Goal: Subscribe to service/newsletter

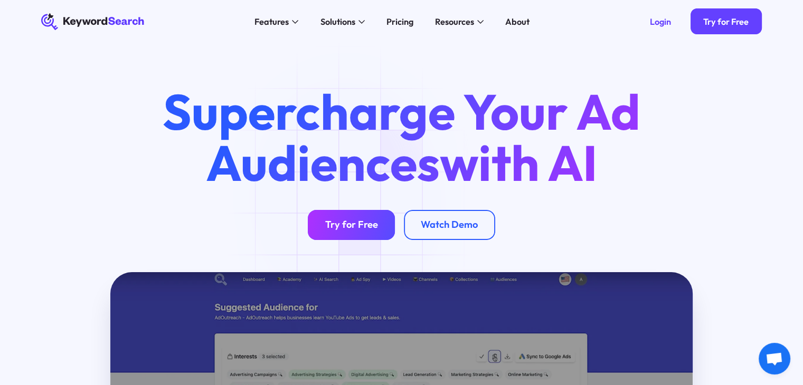
click at [353, 234] on link "Try for Free" at bounding box center [351, 225] width 87 height 30
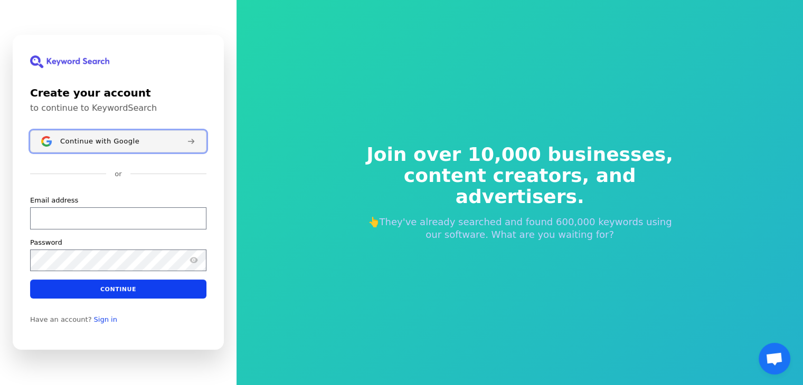
click at [115, 147] on button "Continue with Google" at bounding box center [118, 141] width 176 height 22
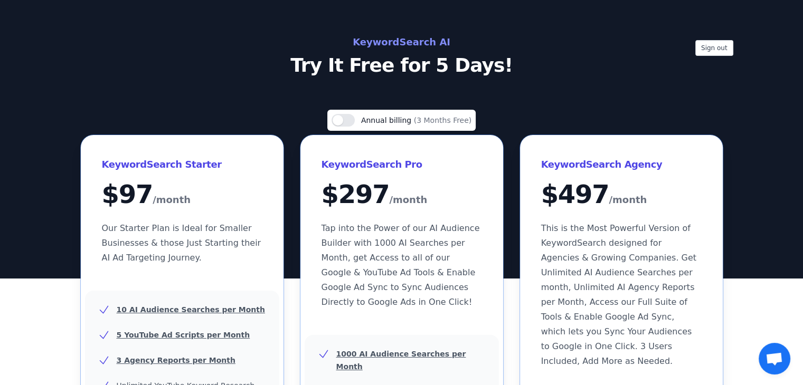
click at [196, 87] on div "Sign out KeywordSearch AI Try It Free for 5 Days!" at bounding box center [401, 139] width 803 height 279
click at [719, 49] on button "Sign out" at bounding box center [714, 48] width 38 height 16
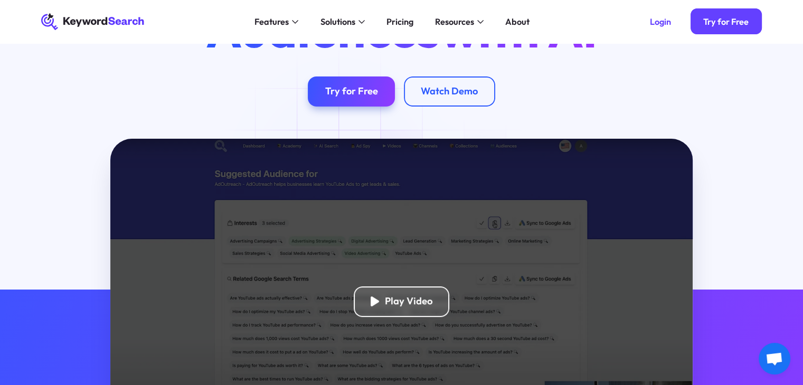
scroll to position [106, 0]
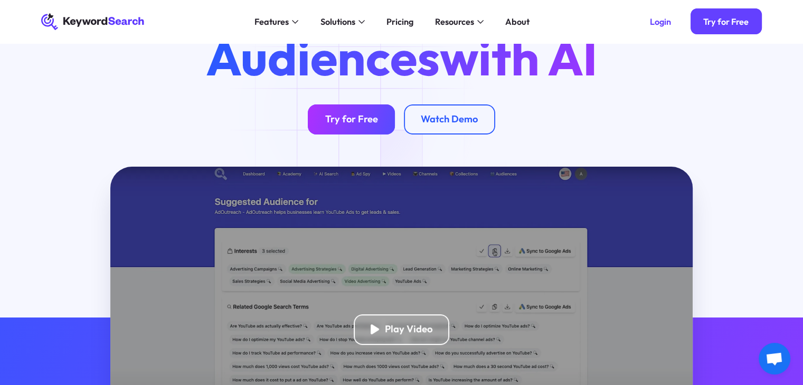
click at [355, 113] on link "Try for Free" at bounding box center [351, 120] width 87 height 30
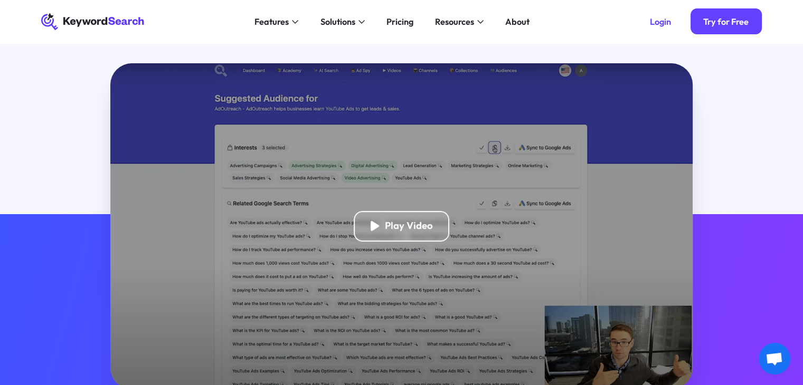
scroll to position [53, 0]
